Goal: Information Seeking & Learning: Learn about a topic

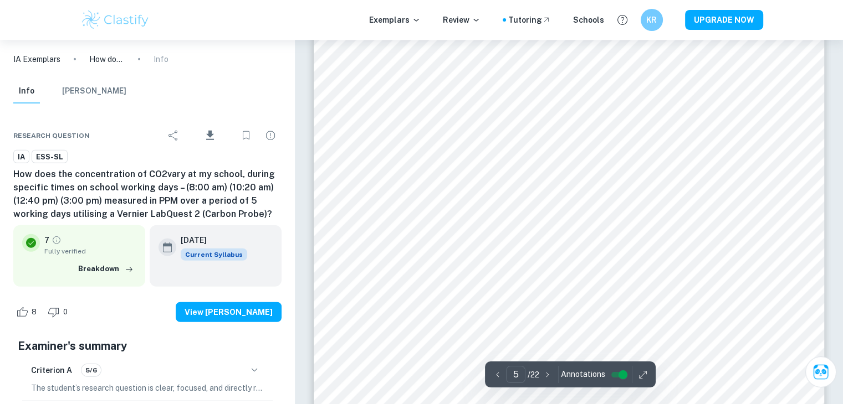
scroll to position [2810, 0]
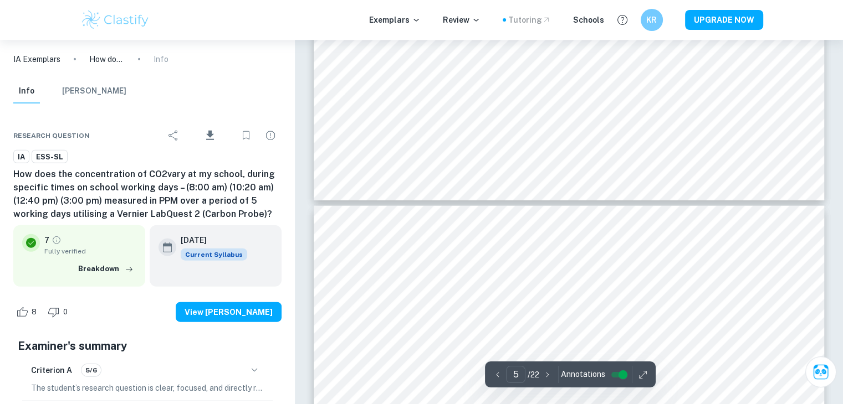
type input "4"
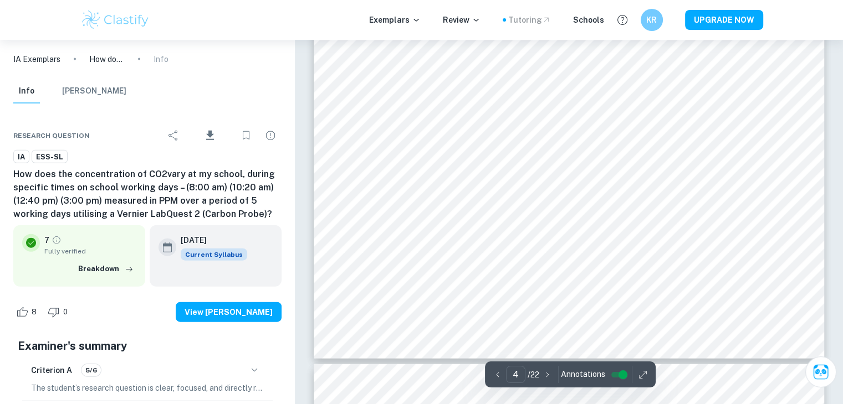
scroll to position [2533, 0]
